Goal: Navigation & Orientation: Understand site structure

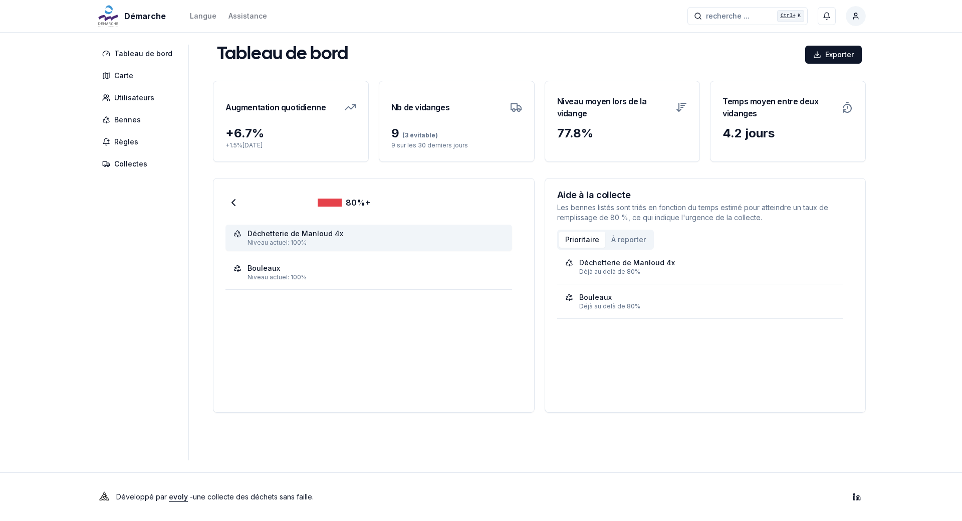
click at [307, 240] on div "Niveau actuel: 100%" at bounding box center [376, 242] width 257 height 8
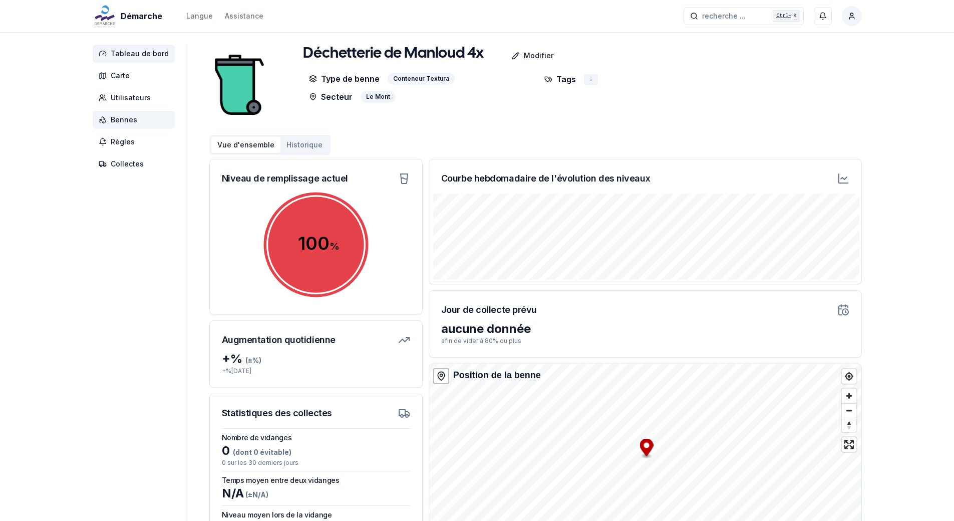
click at [138, 54] on span "Tableau de bord" at bounding box center [140, 54] width 58 height 10
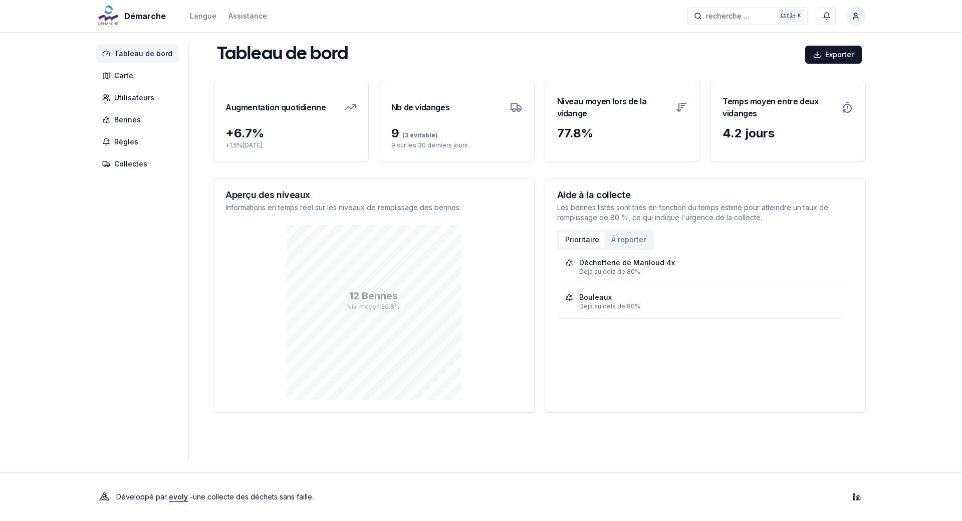
click at [447, 117] on div "Nb de vidanges" at bounding box center [456, 103] width 155 height 44
click at [123, 99] on span "Utilisateurs" at bounding box center [134, 98] width 40 height 10
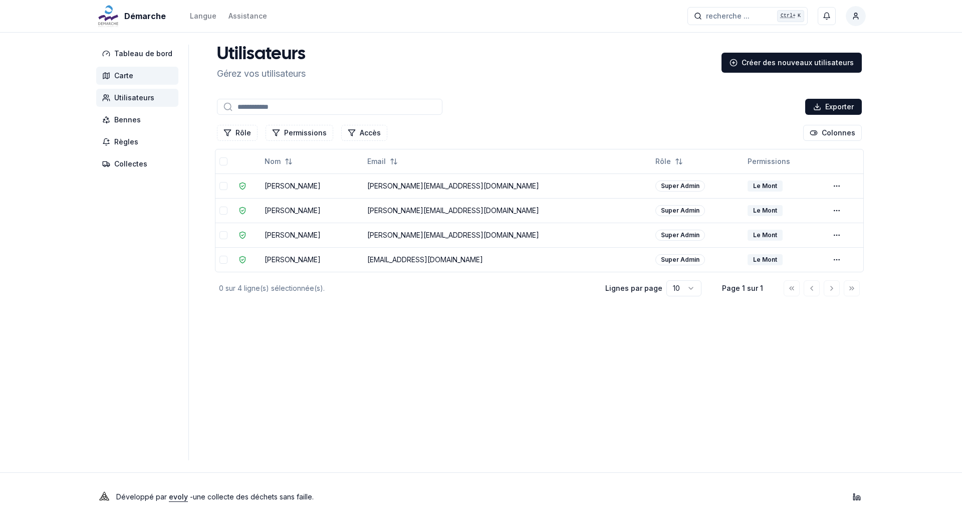
click at [125, 77] on span "Carte" at bounding box center [123, 76] width 19 height 10
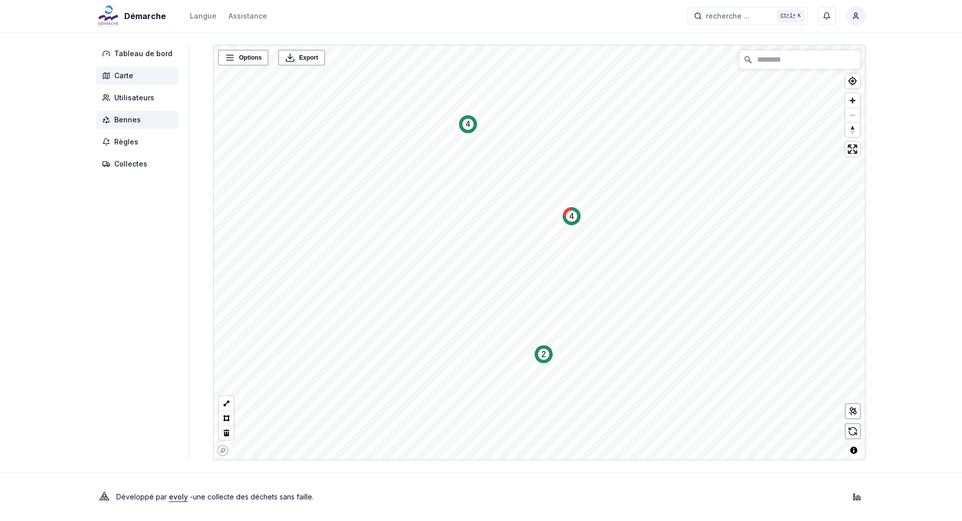
click at [131, 121] on span "Bennes" at bounding box center [127, 120] width 27 height 10
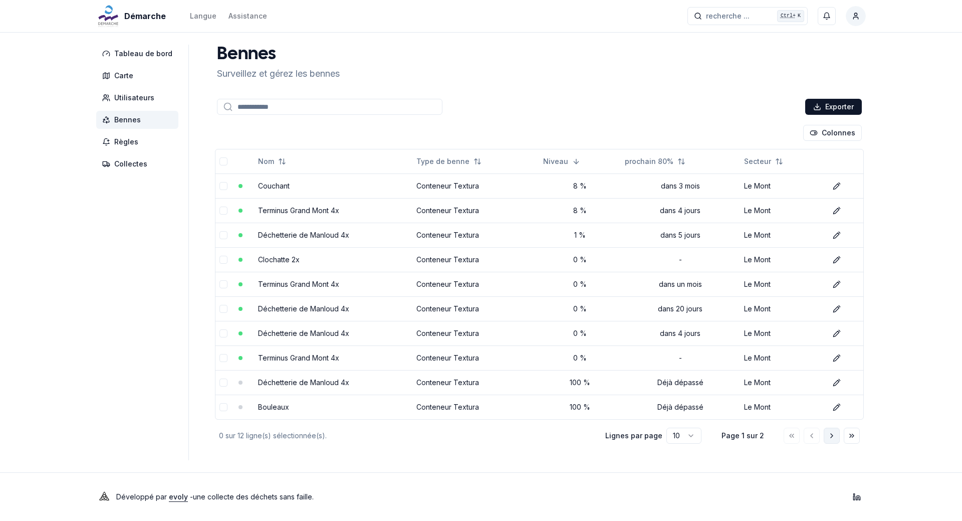
click at [832, 434] on polyline "Aller à la page suivante" at bounding box center [832, 435] width 2 height 4
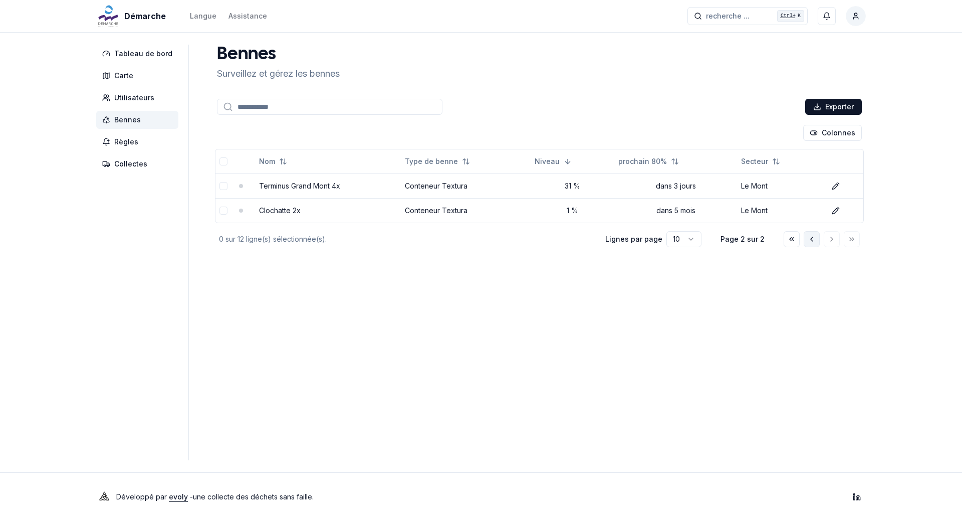
click at [813, 239] on icon "Aller à la page précédente" at bounding box center [812, 239] width 8 height 8
